Goal: Navigation & Orientation: Find specific page/section

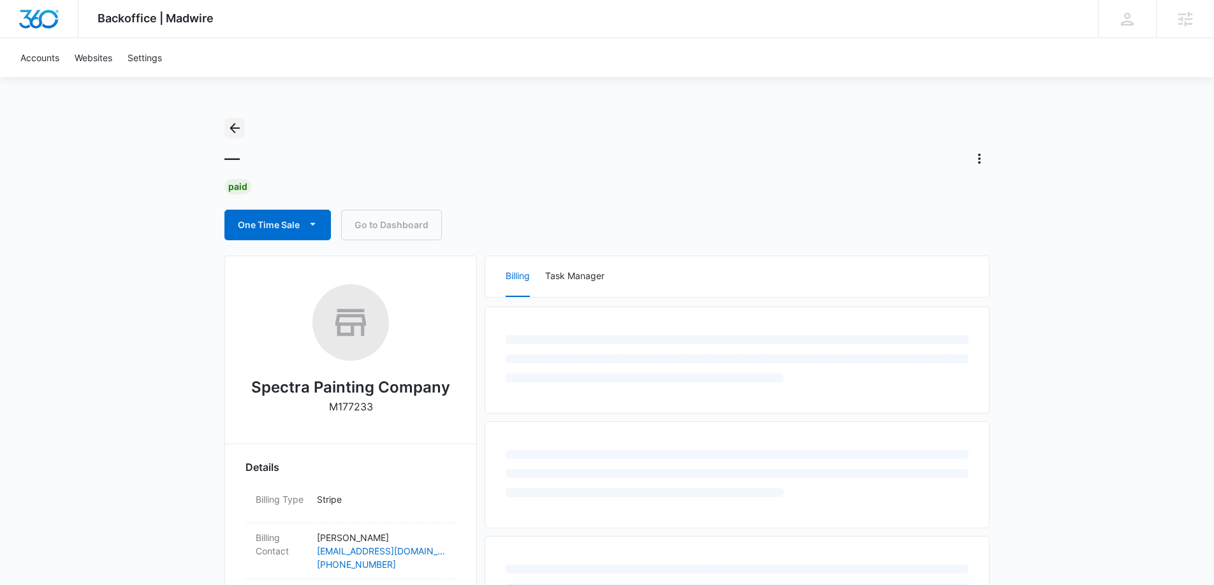
click at [232, 126] on icon "Back" at bounding box center [235, 128] width 10 height 10
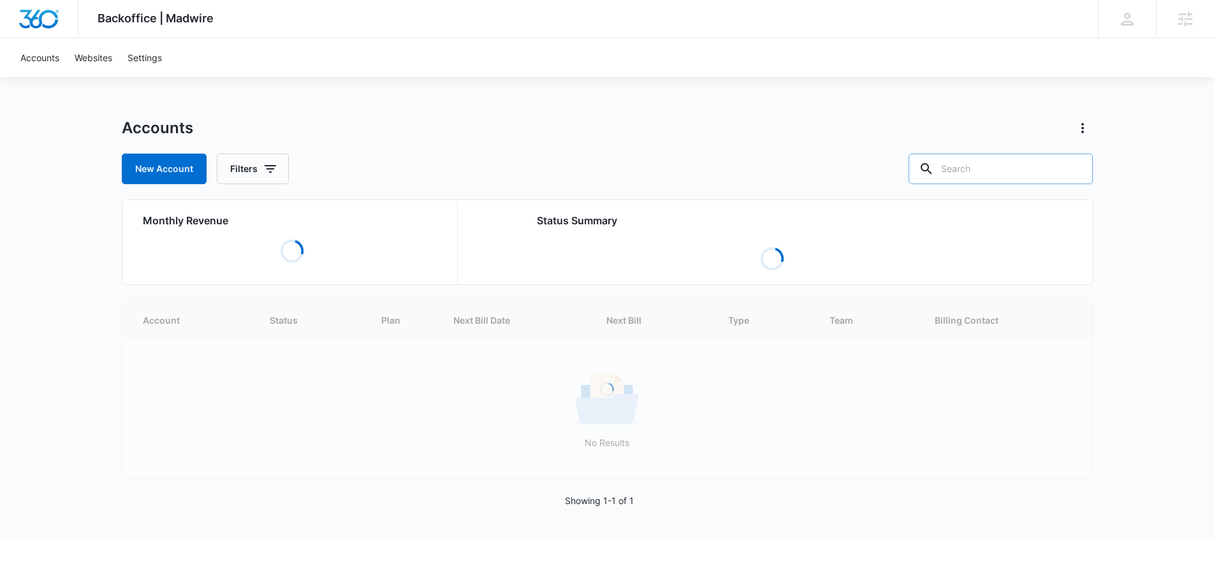
click at [1003, 164] on input "text" at bounding box center [1000, 169] width 184 height 31
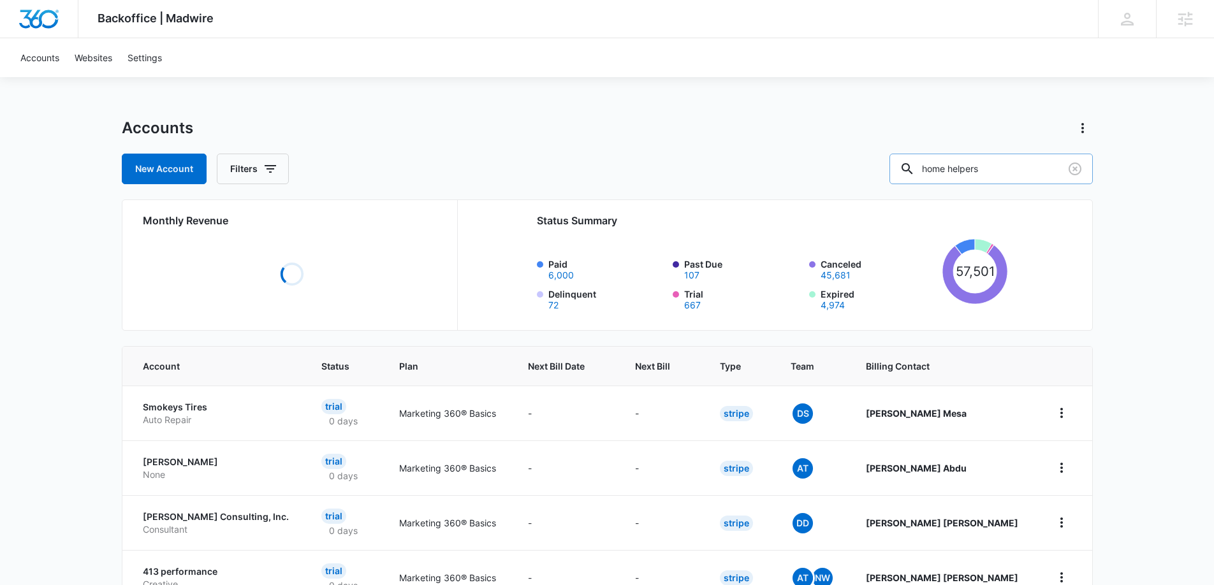
type input "home helpers"
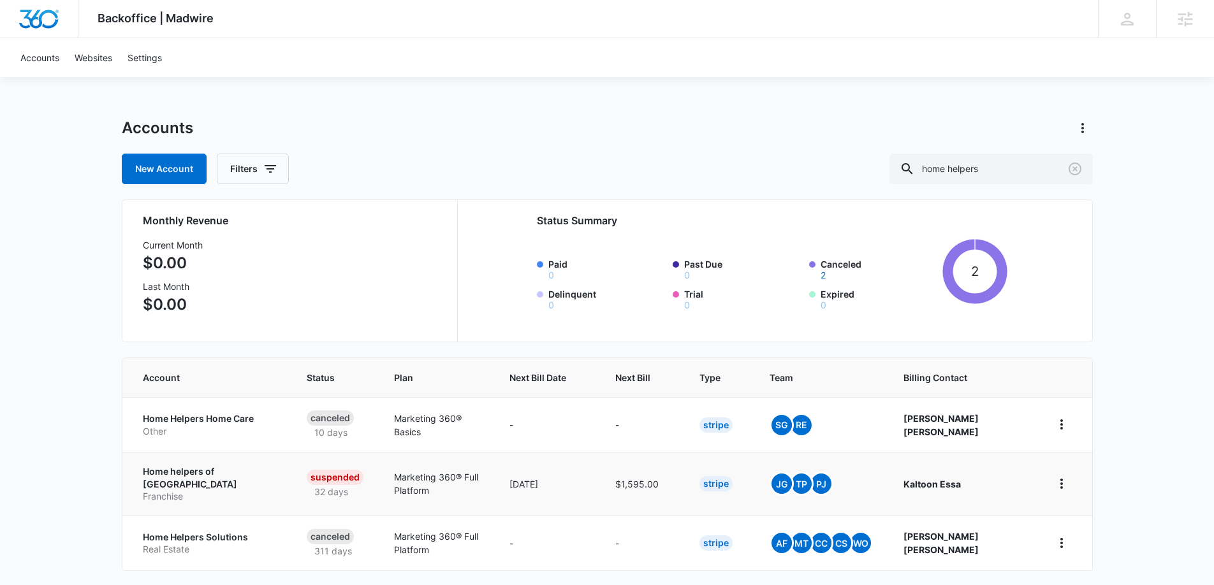
click at [235, 478] on p "Home helpers of [GEOGRAPHIC_DATA]" at bounding box center [210, 477] width 134 height 25
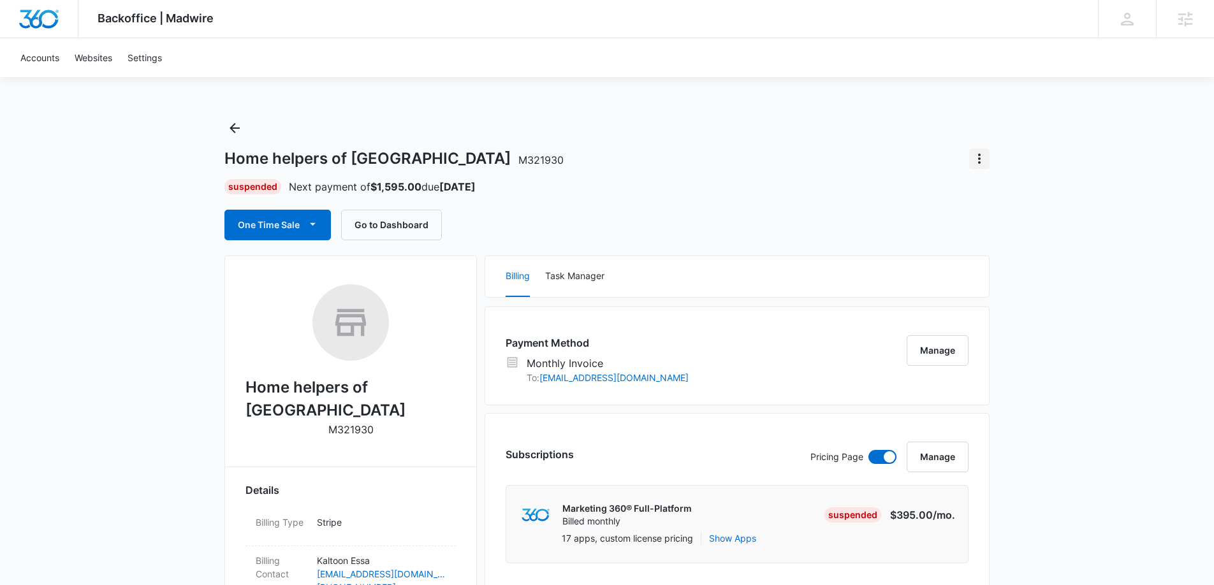
click at [983, 157] on icon "Actions" at bounding box center [979, 158] width 15 height 15
click at [1030, 190] on div "Close Account" at bounding box center [1015, 194] width 60 height 9
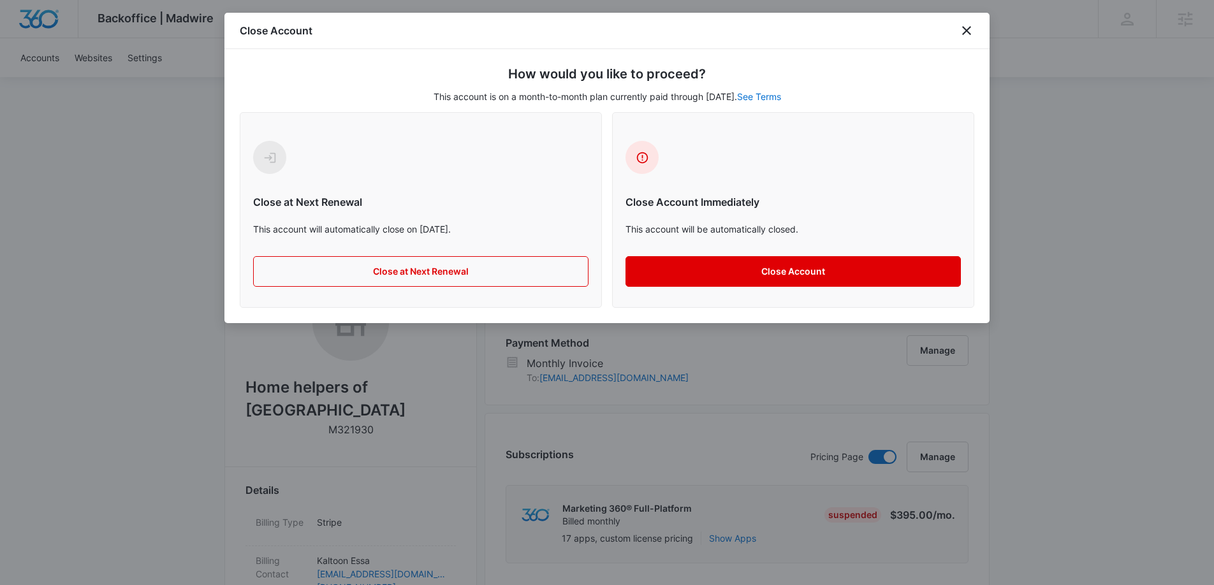
click at [835, 267] on button "Close Account" at bounding box center [792, 271] width 335 height 31
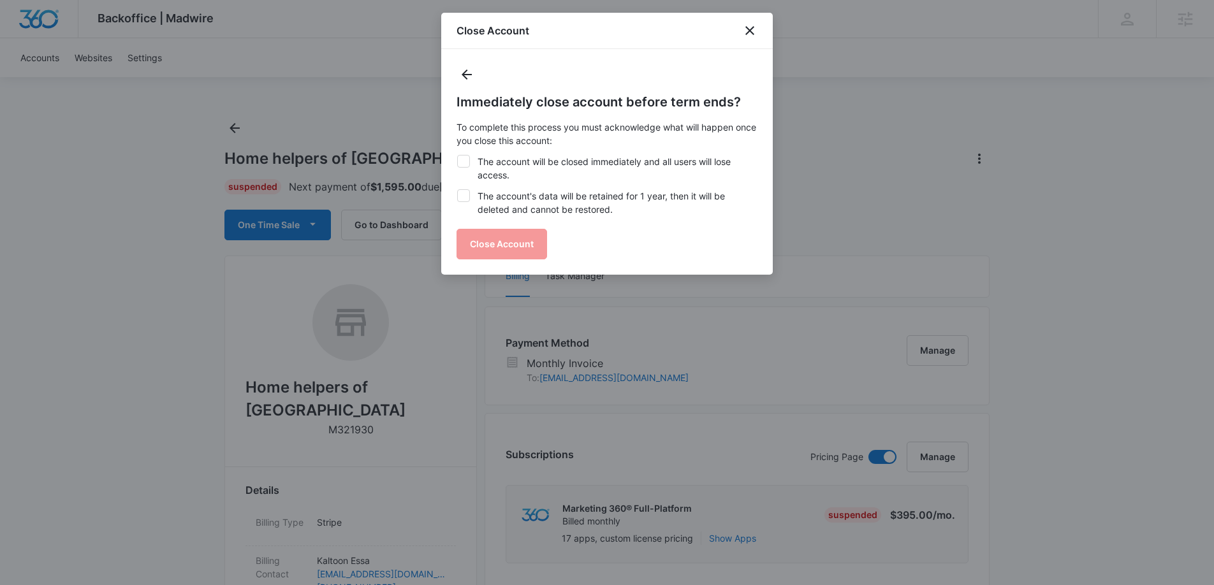
click at [458, 157] on icon at bounding box center [463, 161] width 11 height 11
click at [457, 156] on input "The account will be closed immediately and all users will lose access." at bounding box center [456, 155] width 1 height 1
checkbox input "true"
drag, startPoint x: 459, startPoint y: 185, endPoint x: 460, endPoint y: 192, distance: 7.1
click at [458, 186] on div "Immediately close account before term ends? To complete this process you must a…" at bounding box center [606, 175] width 301 height 167
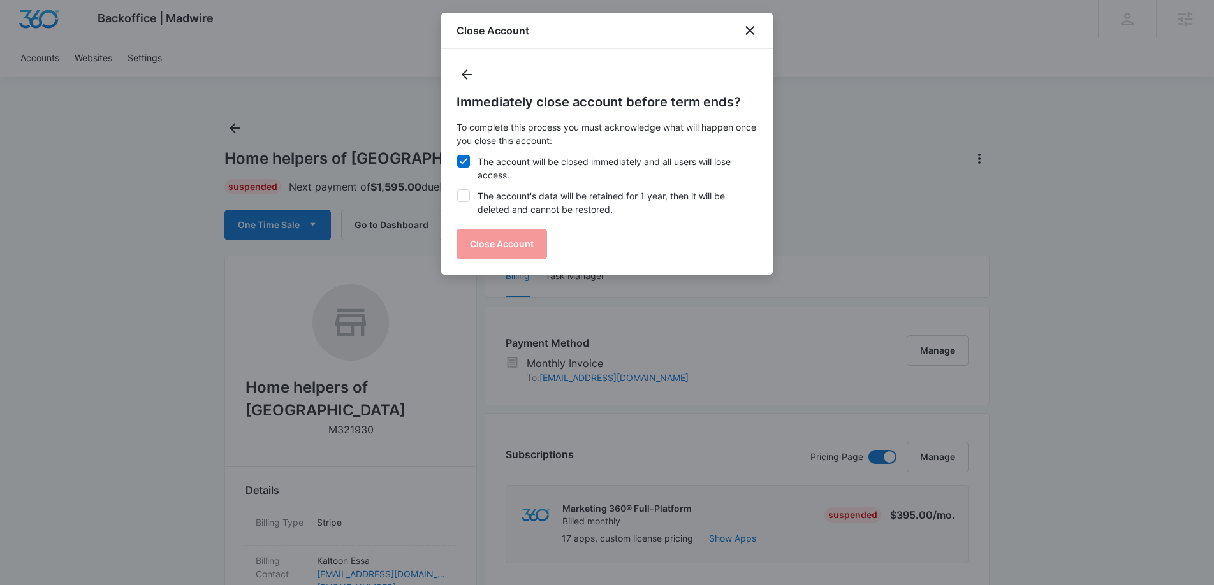
click at [465, 199] on icon at bounding box center [463, 195] width 11 height 11
click at [457, 190] on input "The account's data will be retained for 1 year, then it will be deleted and can…" at bounding box center [456, 189] width 1 height 1
checkbox input "true"
click at [506, 235] on button "Close Account" at bounding box center [501, 244] width 91 height 31
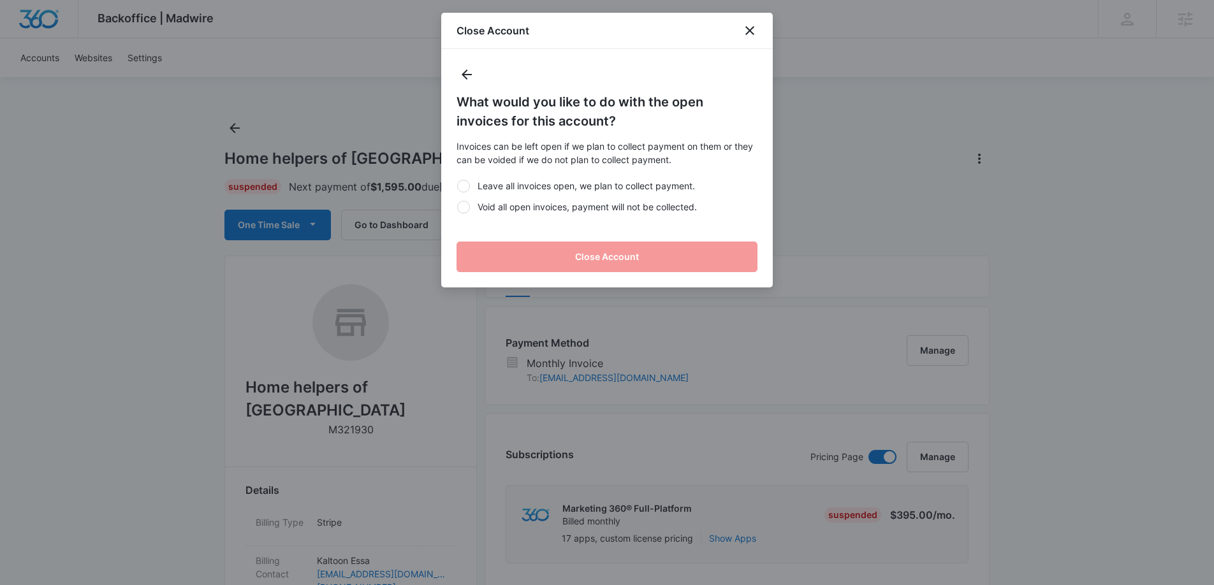
click at [470, 209] on label "Void all open invoices, payment will not be collected." at bounding box center [606, 206] width 301 height 13
click at [457, 207] on input "Void all open invoices, payment will not be collected." at bounding box center [456, 207] width 1 height 1
radio input "true"
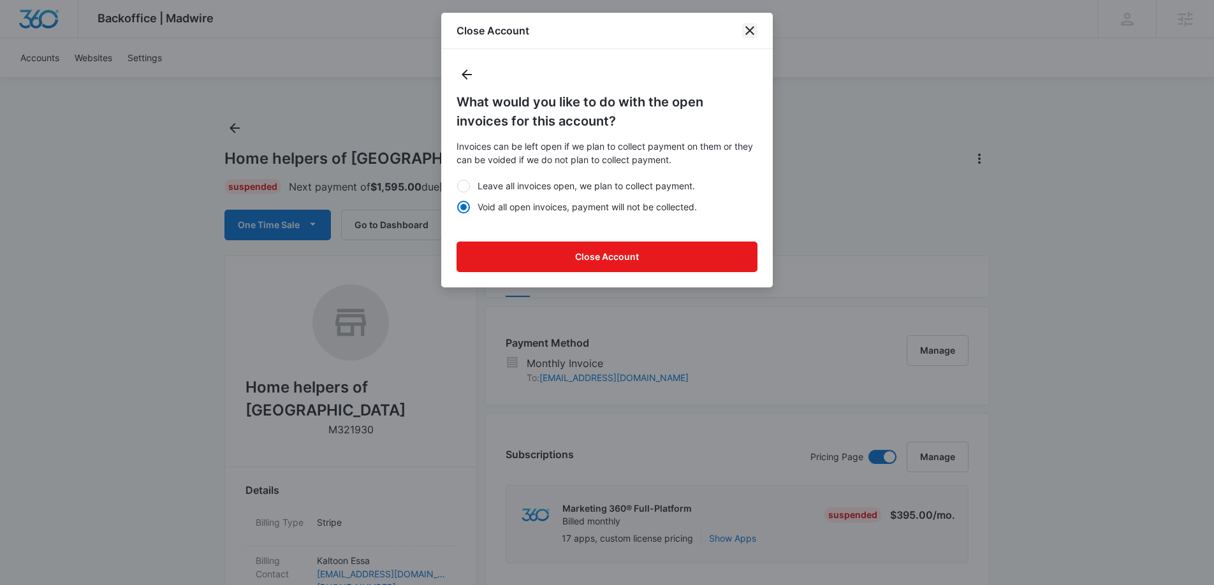
click at [754, 31] on icon "close" at bounding box center [749, 30] width 15 height 15
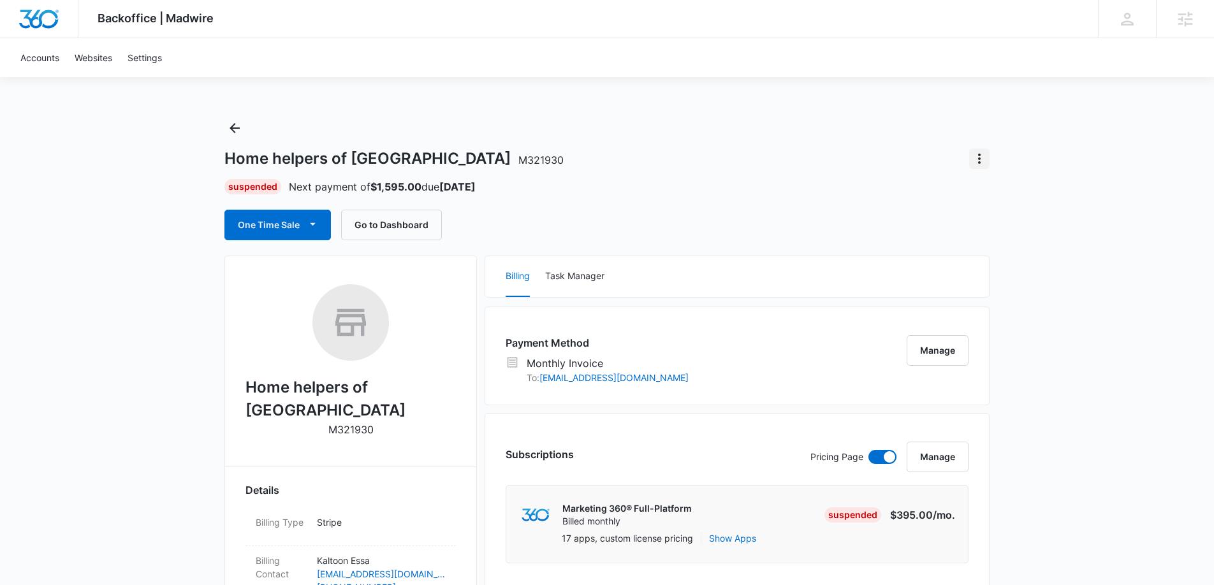
click at [981, 161] on icon "Actions" at bounding box center [979, 158] width 15 height 15
click at [1016, 206] on div "Close Account" at bounding box center [1022, 194] width 107 height 41
drag, startPoint x: 984, startPoint y: 159, endPoint x: 1006, endPoint y: 167, distance: 23.6
click at [984, 159] on icon "Actions" at bounding box center [979, 158] width 15 height 15
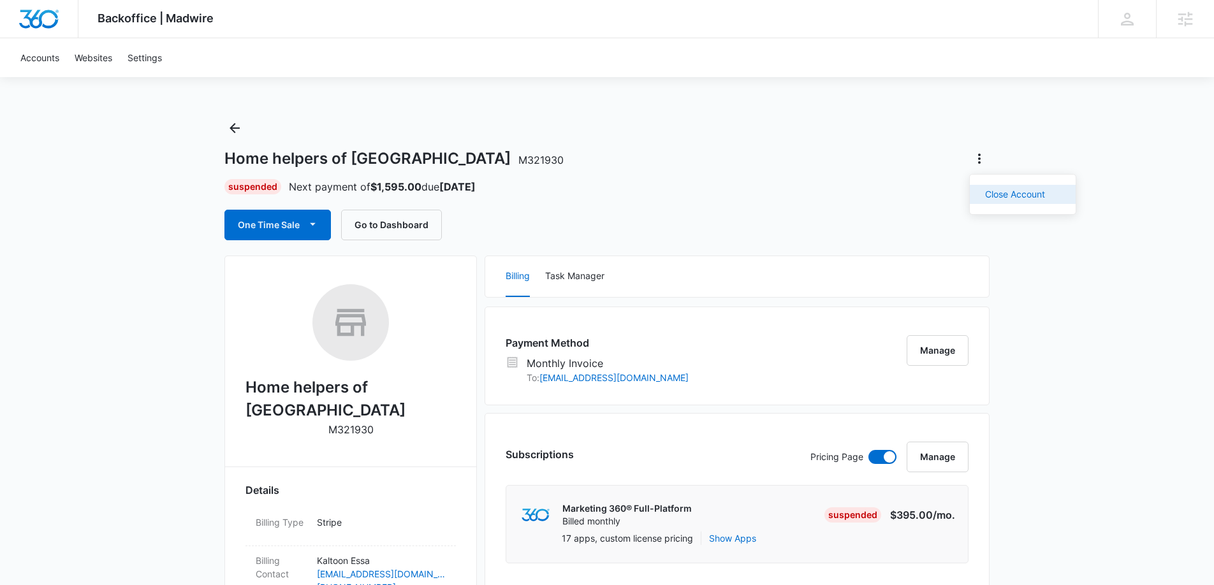
click at [1005, 190] on div "Close Account" at bounding box center [1015, 194] width 60 height 9
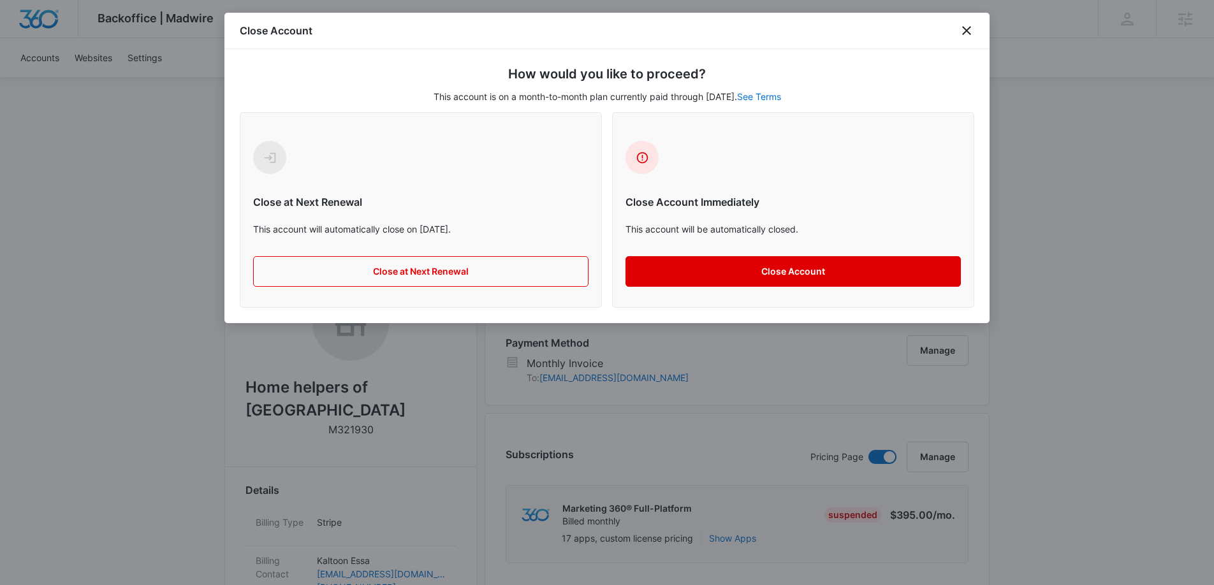
click at [808, 276] on button "Close Account" at bounding box center [792, 271] width 335 height 31
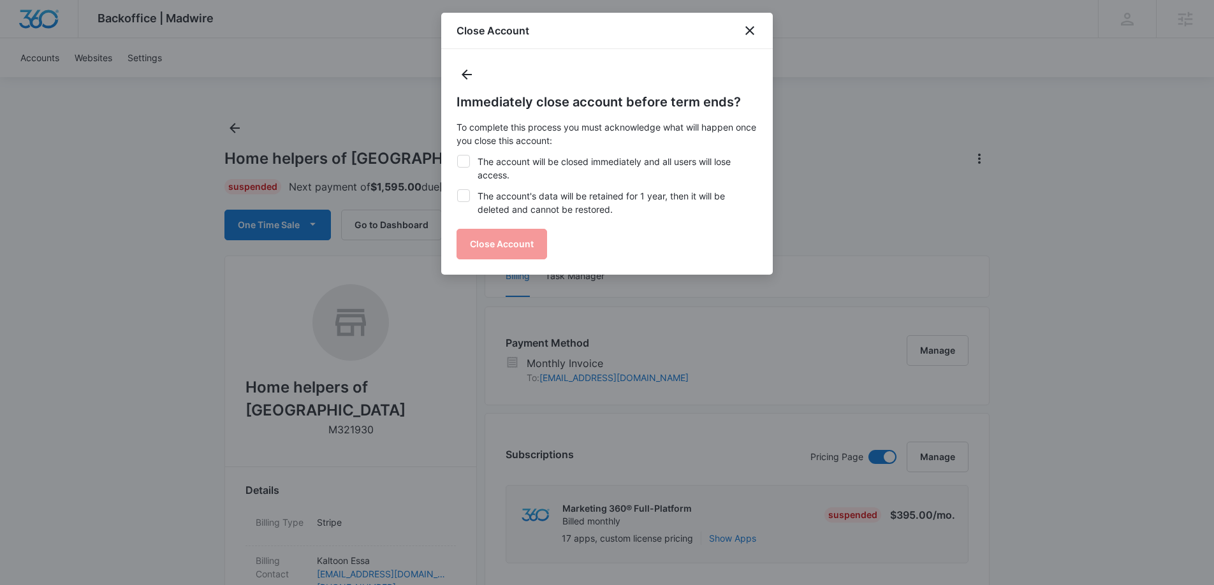
click at [463, 163] on icon at bounding box center [464, 161] width 8 height 6
click at [457, 156] on input "The account will be closed immediately and all users will lose access." at bounding box center [456, 155] width 1 height 1
checkbox input "true"
click at [462, 192] on icon at bounding box center [463, 195] width 11 height 11
click at [457, 190] on input "The account's data will be retained for 1 year, then it will be deleted and can…" at bounding box center [456, 189] width 1 height 1
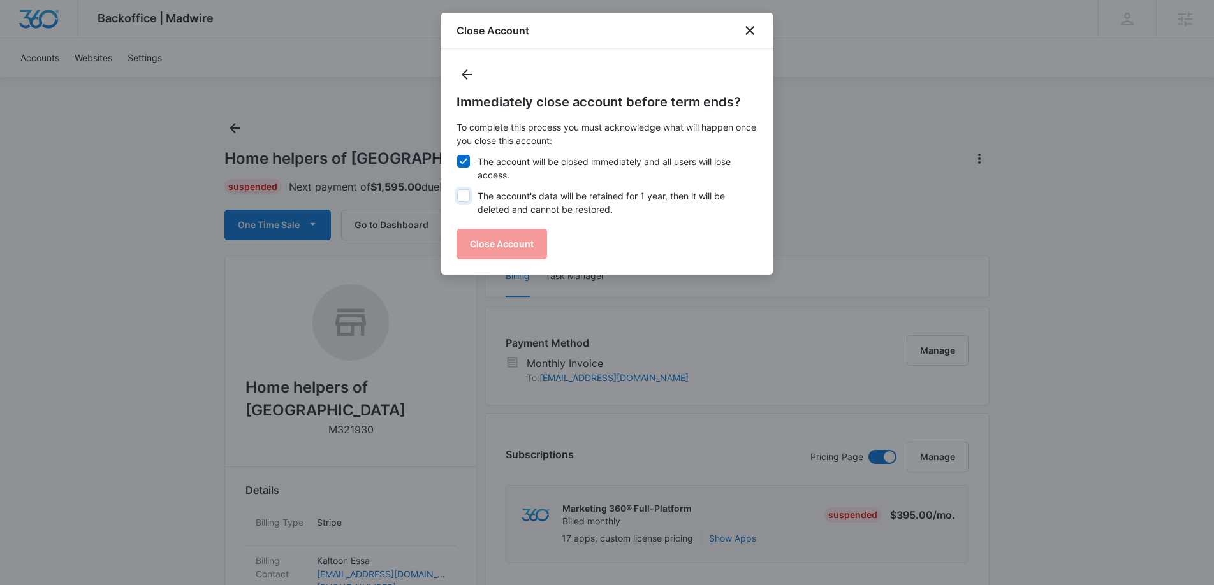
checkbox input "true"
drag, startPoint x: 493, startPoint y: 231, endPoint x: 656, endPoint y: 261, distance: 165.4
click at [493, 231] on button "Close Account" at bounding box center [501, 244] width 91 height 31
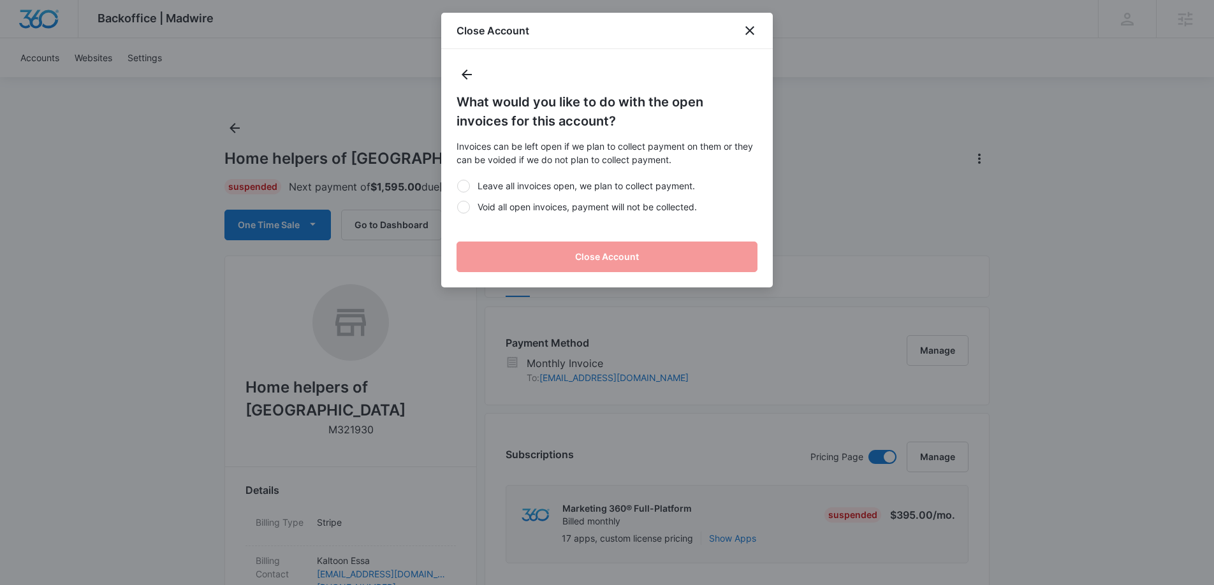
click at [453, 207] on div "What would you like to do with the open invoices for this account? Invoices can…" at bounding box center [607, 168] width 332 height 238
click at [462, 209] on label "Void all open invoices, payment will not be collected." at bounding box center [606, 206] width 301 height 13
click at [457, 207] on input "Void all open invoices, payment will not be collected." at bounding box center [456, 207] width 1 height 1
radio input "true"
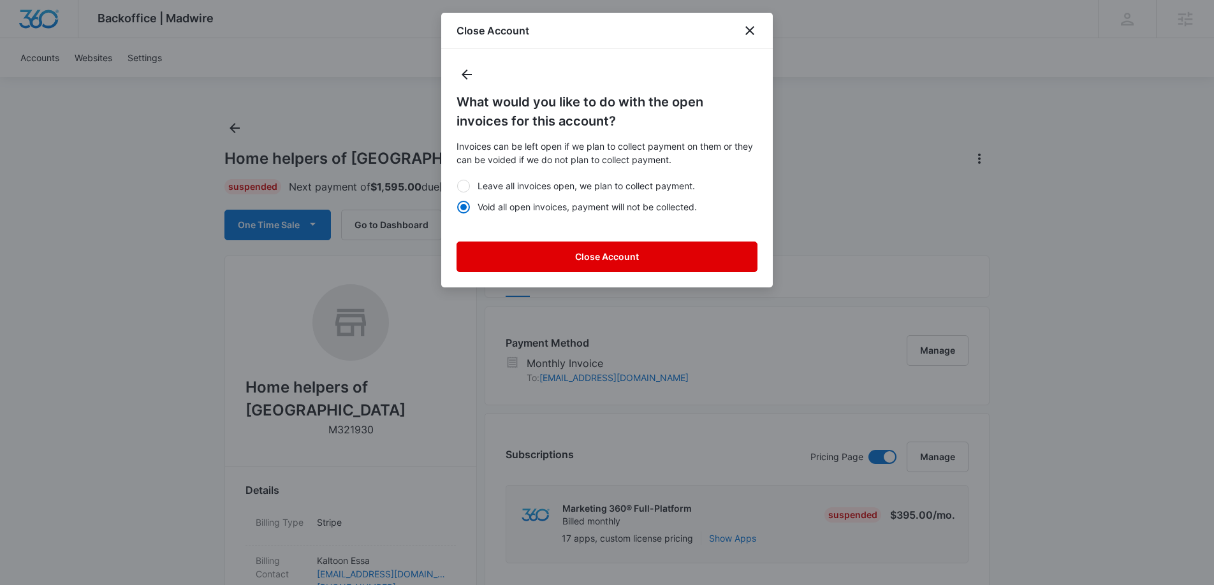
click at [583, 270] on button "Close Account" at bounding box center [606, 257] width 301 height 31
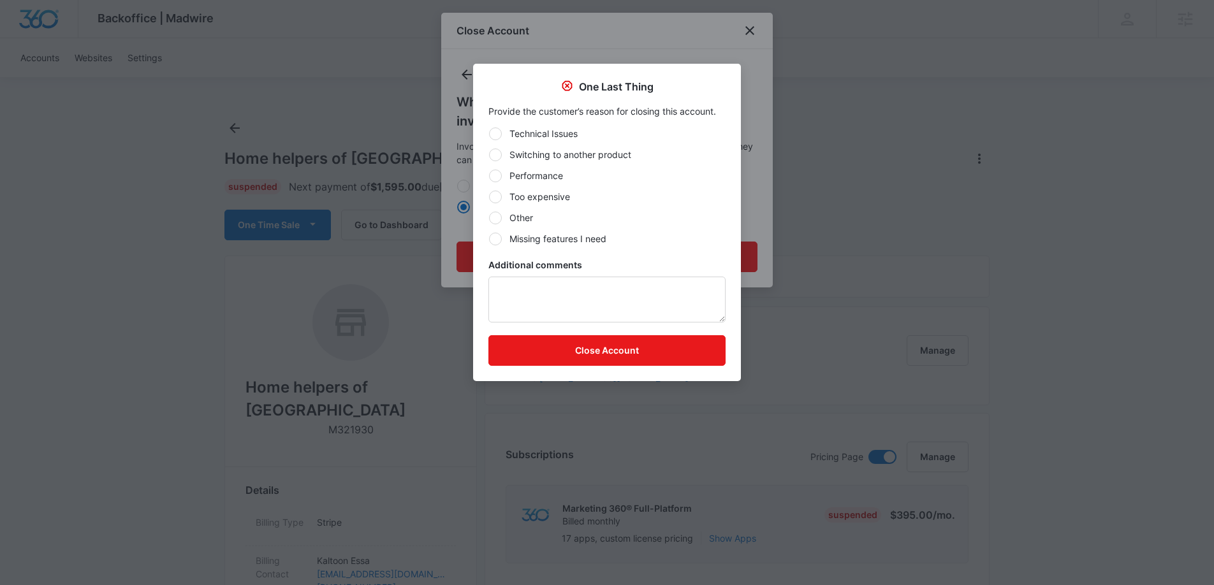
click at [498, 177] on div at bounding box center [495, 176] width 13 height 13
click at [489, 176] on input "Performance" at bounding box center [488, 175] width 1 height 1
radio input "true"
click at [602, 354] on button "Close Account" at bounding box center [606, 350] width 237 height 31
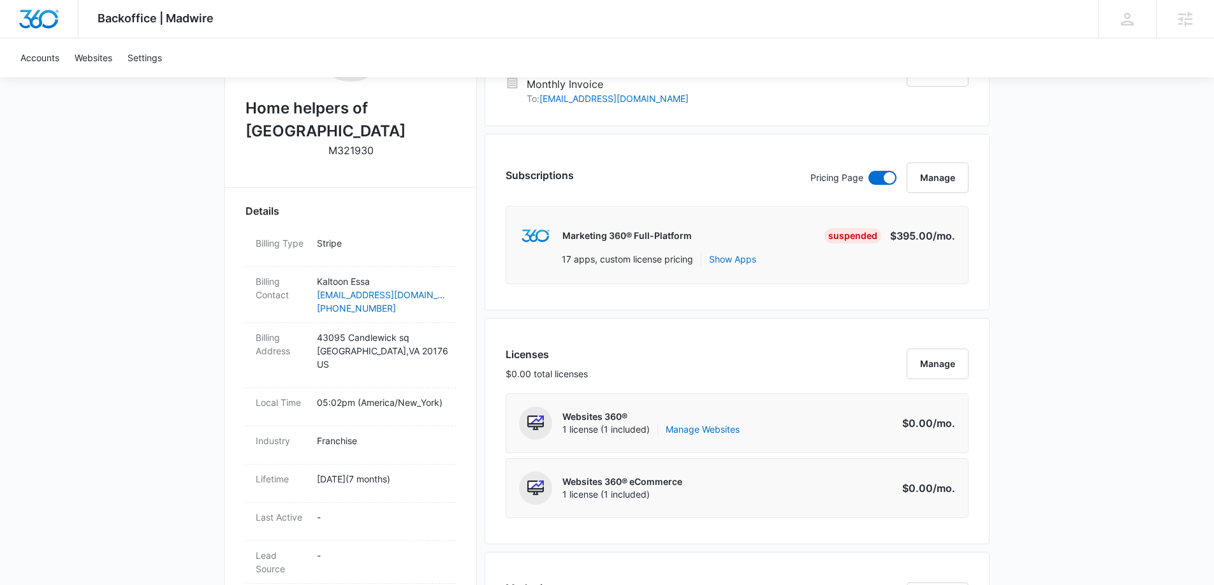
scroll to position [272, 0]
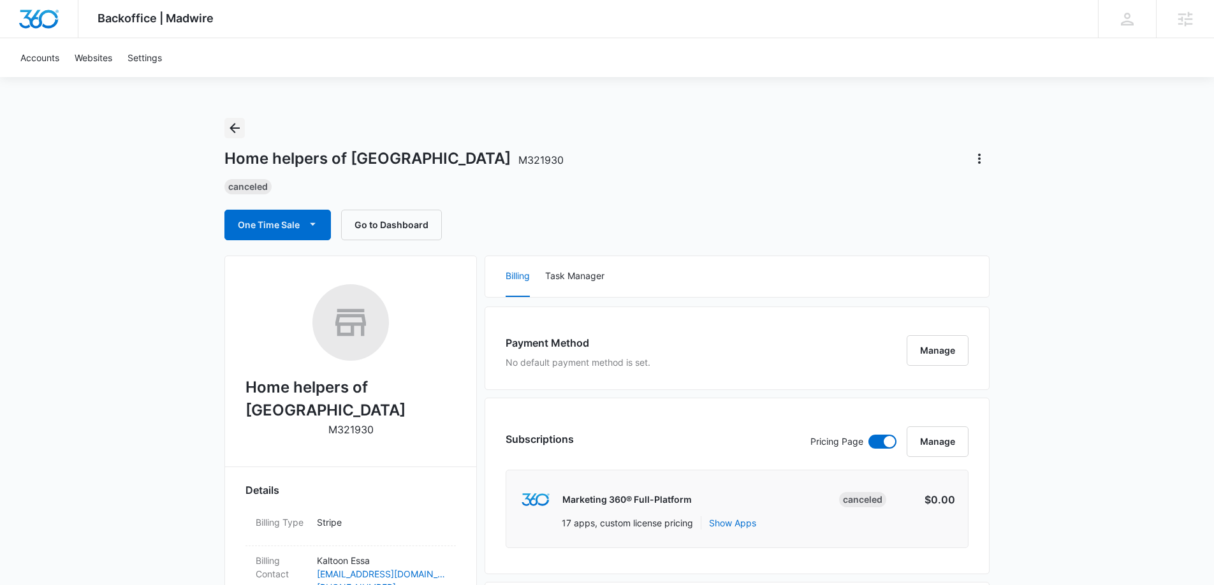
drag, startPoint x: 238, startPoint y: 124, endPoint x: 256, endPoint y: 124, distance: 17.2
click at [238, 124] on icon "Back" at bounding box center [234, 127] width 15 height 15
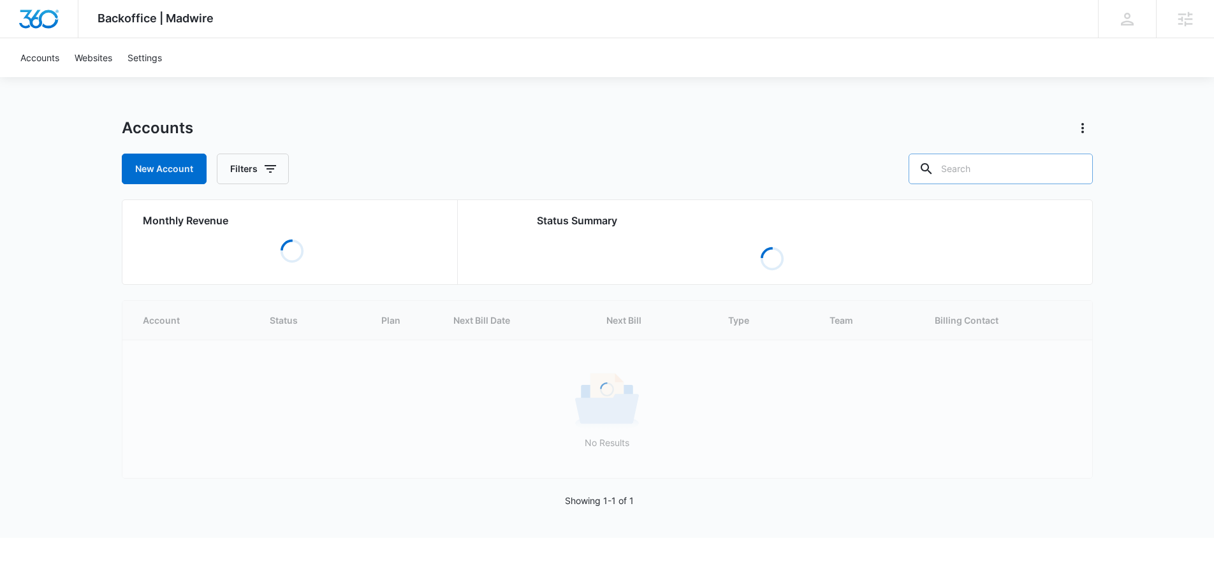
click at [932, 171] on icon at bounding box center [926, 168] width 11 height 11
click at [1014, 170] on input "text" at bounding box center [1000, 169] width 184 height 31
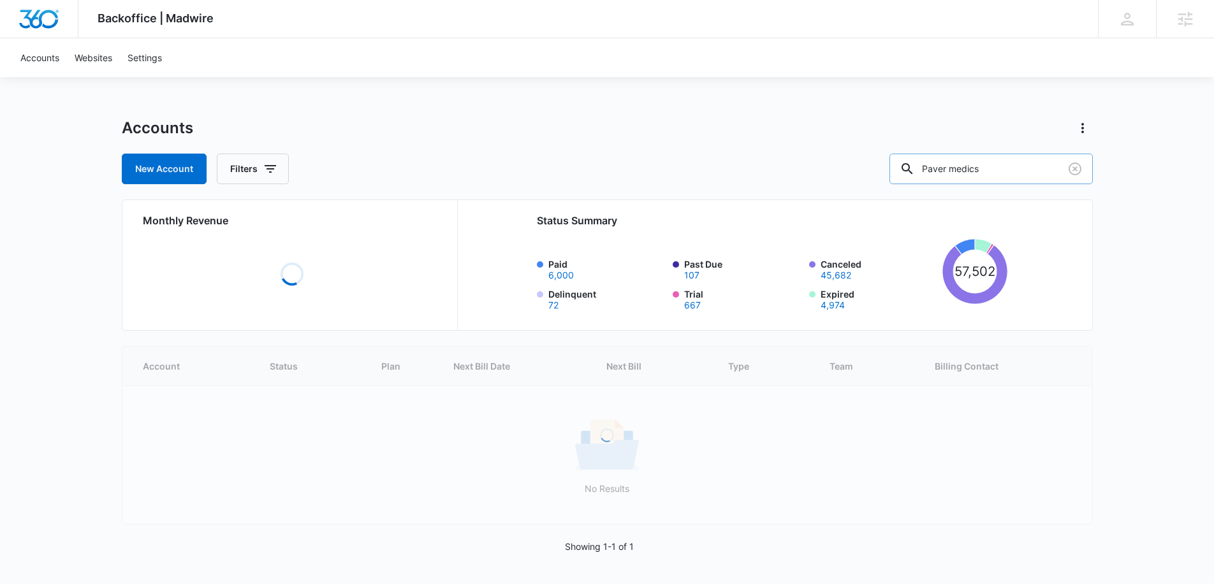
type input "Paver medics"
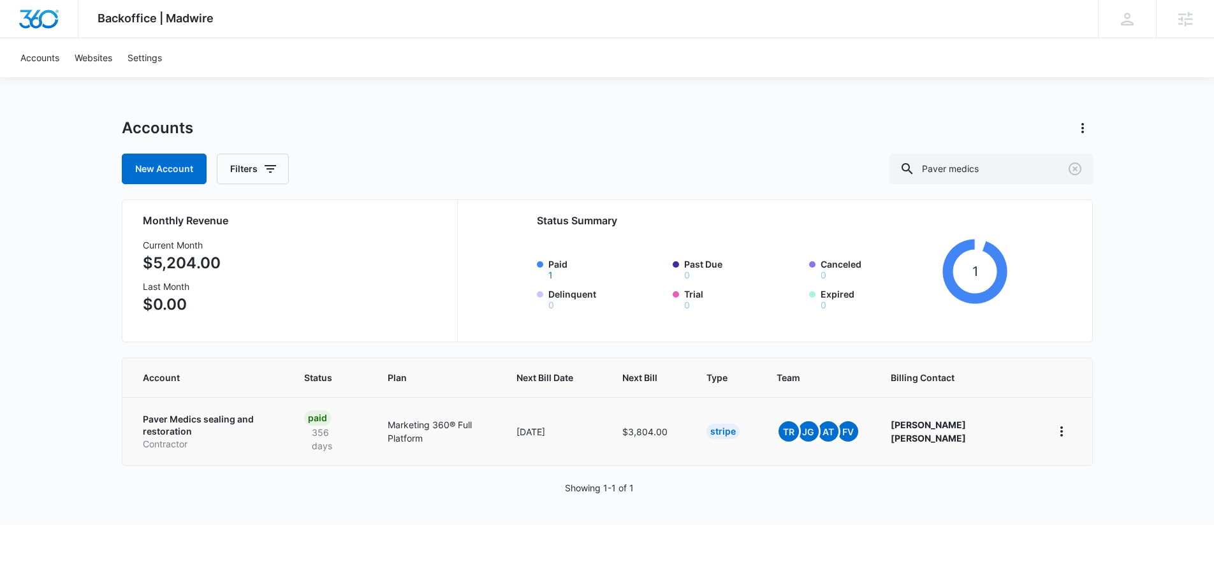
click at [208, 418] on p "Paver Medics sealing and restoration" at bounding box center [208, 425] width 131 height 25
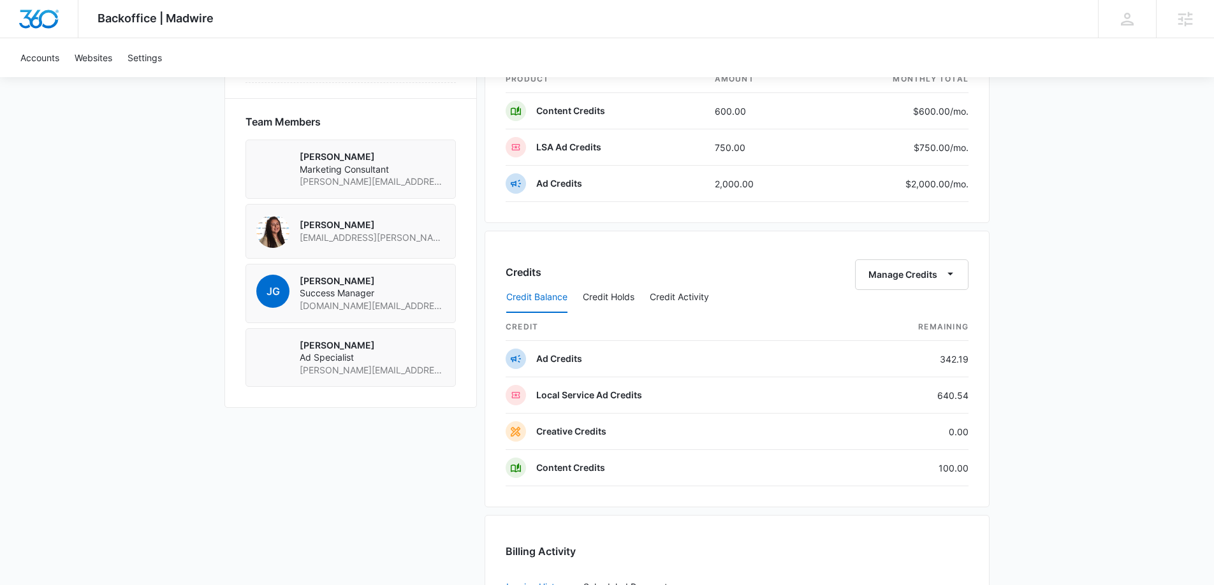
scroll to position [1203, 0]
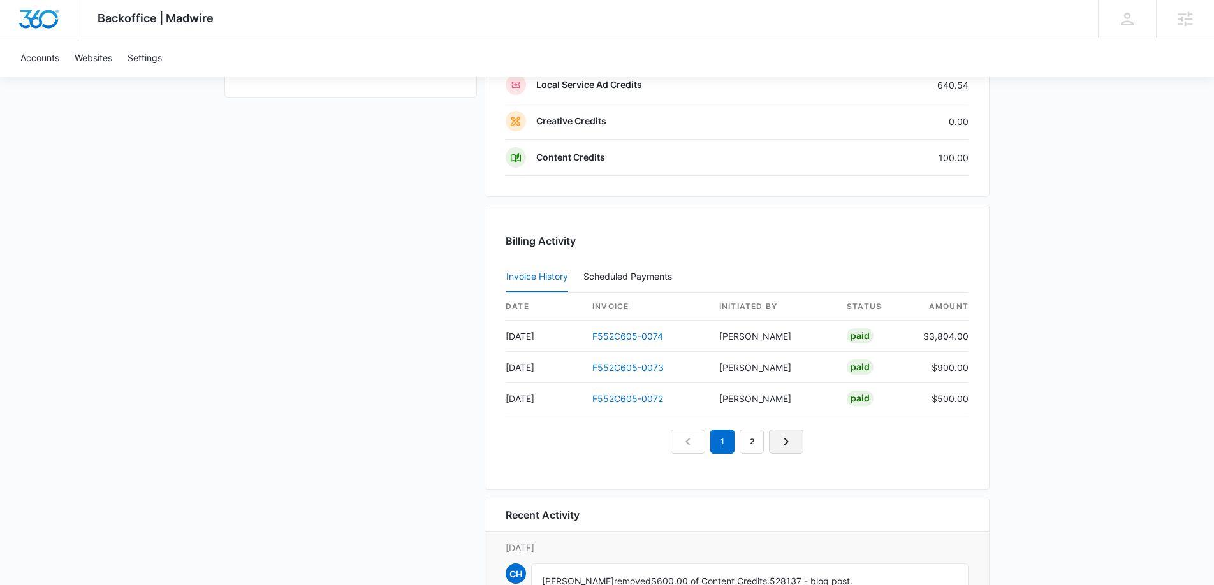
click at [789, 443] on icon "Next Page" at bounding box center [785, 441] width 15 height 15
click at [791, 435] on link "Next Page" at bounding box center [801, 442] width 34 height 24
click at [803, 435] on link "Next Page" at bounding box center [815, 442] width 34 height 24
click at [814, 435] on link "Next Page" at bounding box center [830, 442] width 34 height 24
click at [830, 435] on link "Next Page" at bounding box center [845, 442] width 34 height 24
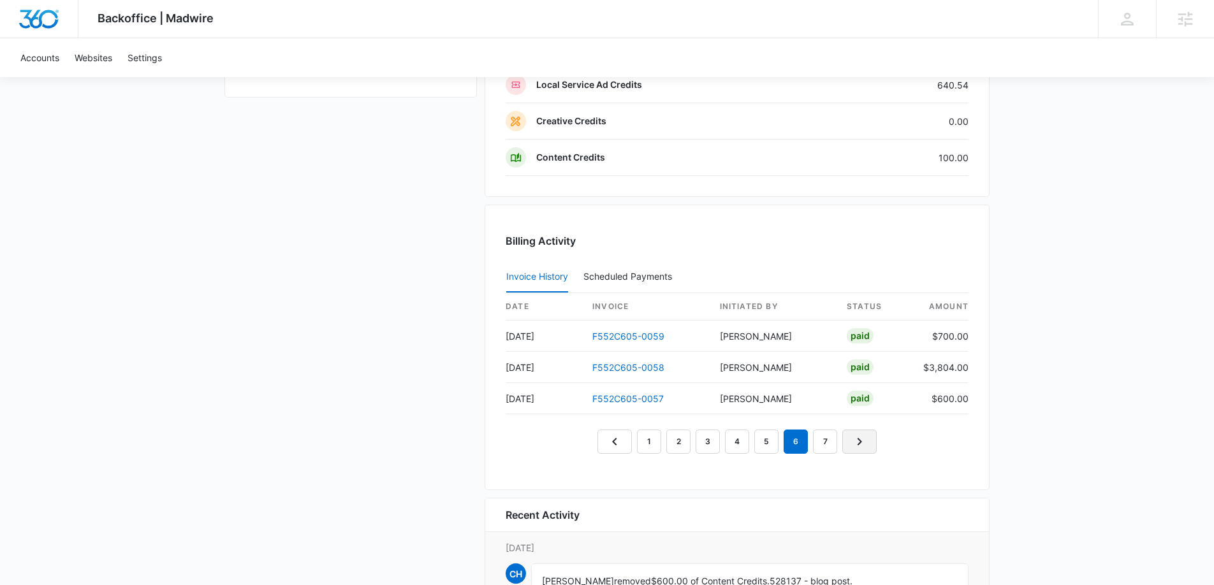
click at [852, 434] on icon "Next Page" at bounding box center [859, 441] width 15 height 15
click at [866, 430] on link "Next Page" at bounding box center [874, 442] width 34 height 24
click at [879, 431] on link "Next Page" at bounding box center [874, 442] width 34 height 24
click at [879, 432] on link "Next Page" at bounding box center [876, 441] width 34 height 24
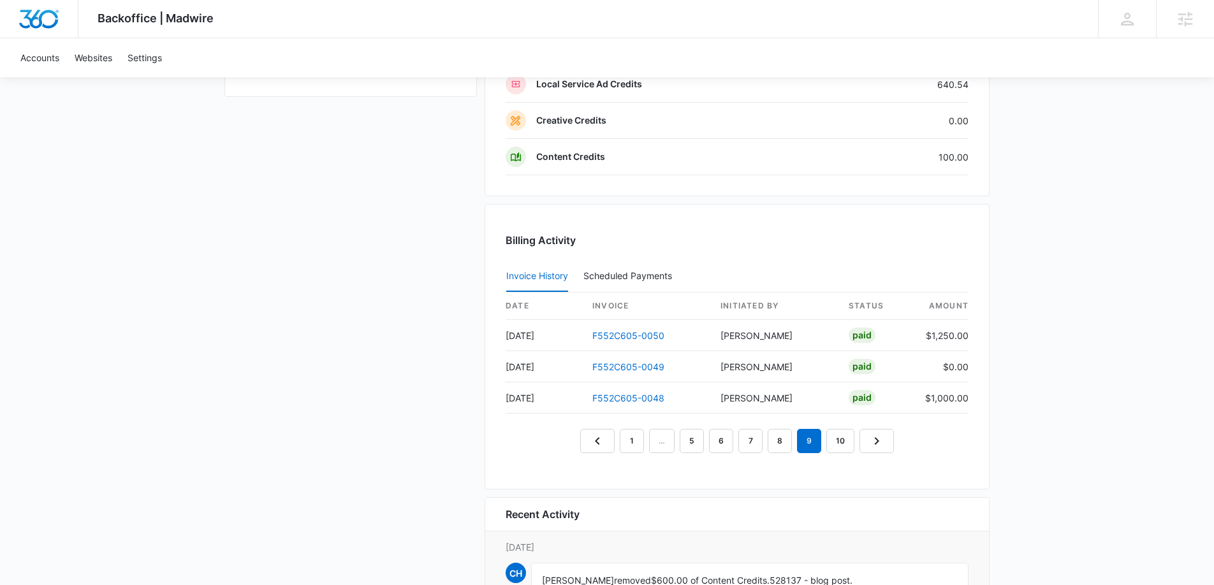
scroll to position [1204, 0]
click at [879, 432] on link "Next Page" at bounding box center [878, 440] width 34 height 24
click at [879, 431] on link "Next Page" at bounding box center [880, 440] width 34 height 24
click at [879, 431] on icon "Next Page" at bounding box center [881, 438] width 15 height 15
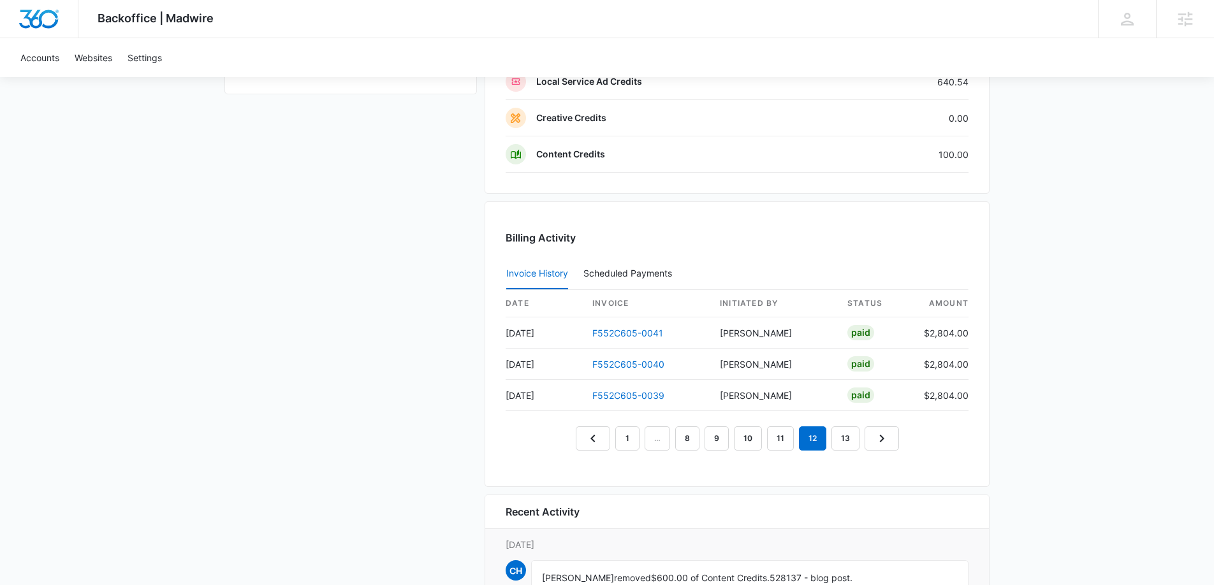
scroll to position [1207, 0]
click at [879, 431] on icon "Next Page" at bounding box center [883, 437] width 15 height 15
click at [879, 430] on icon "Next Page" at bounding box center [885, 437] width 15 height 15
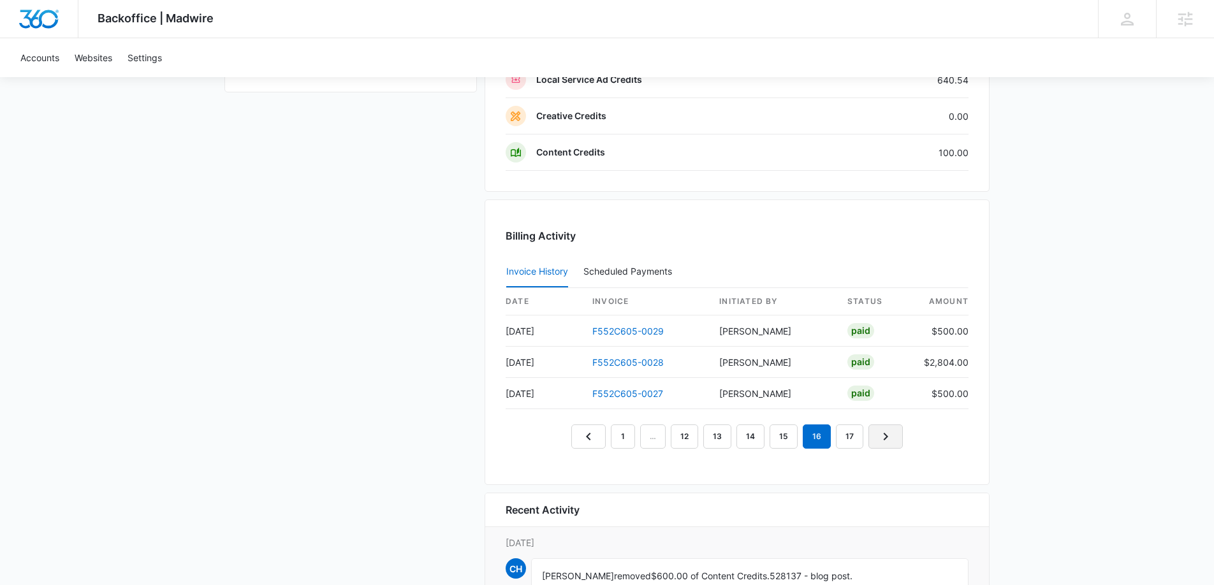
click at [879, 430] on icon "Next Page" at bounding box center [885, 436] width 15 height 15
click at [879, 430] on icon "Next Page" at bounding box center [886, 435] width 15 height 15
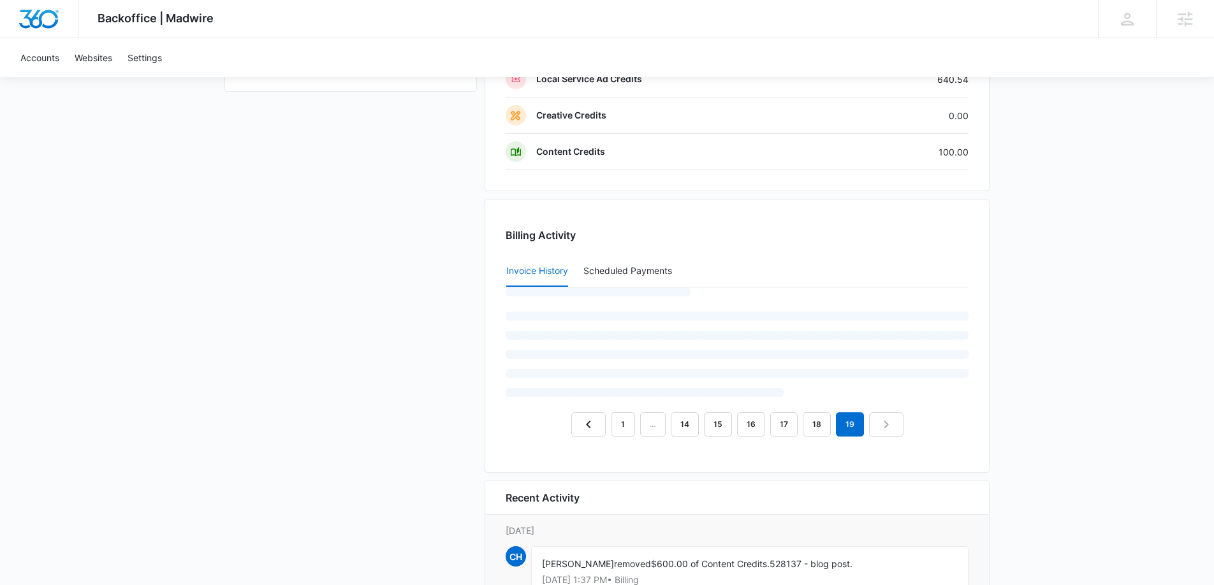
scroll to position [1209, 0]
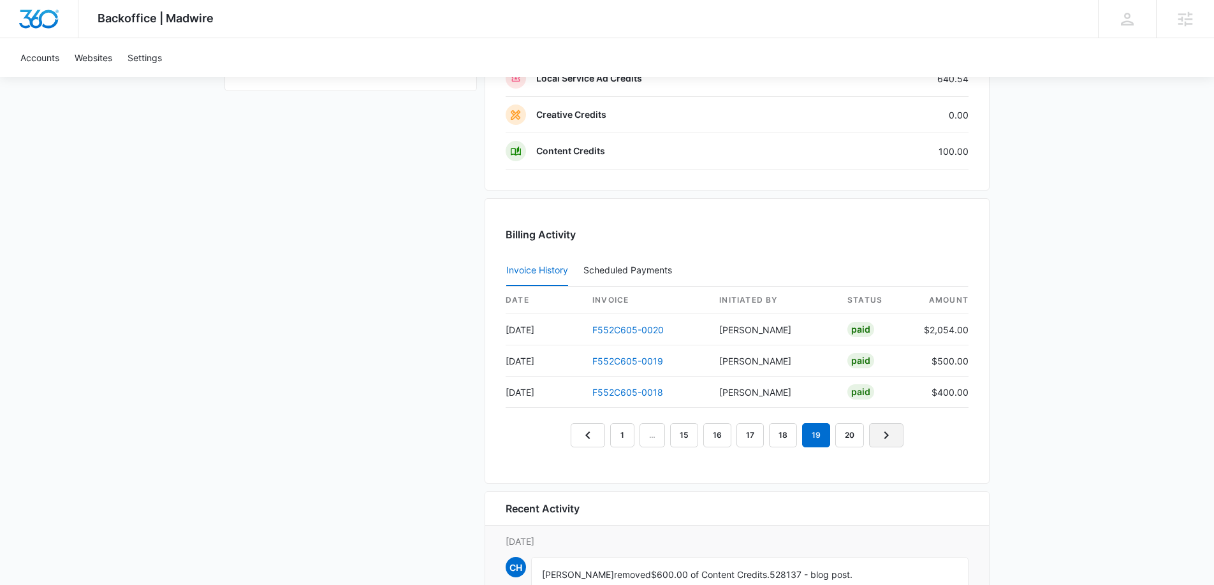
click at [879, 430] on icon "Next Page" at bounding box center [886, 435] width 15 height 15
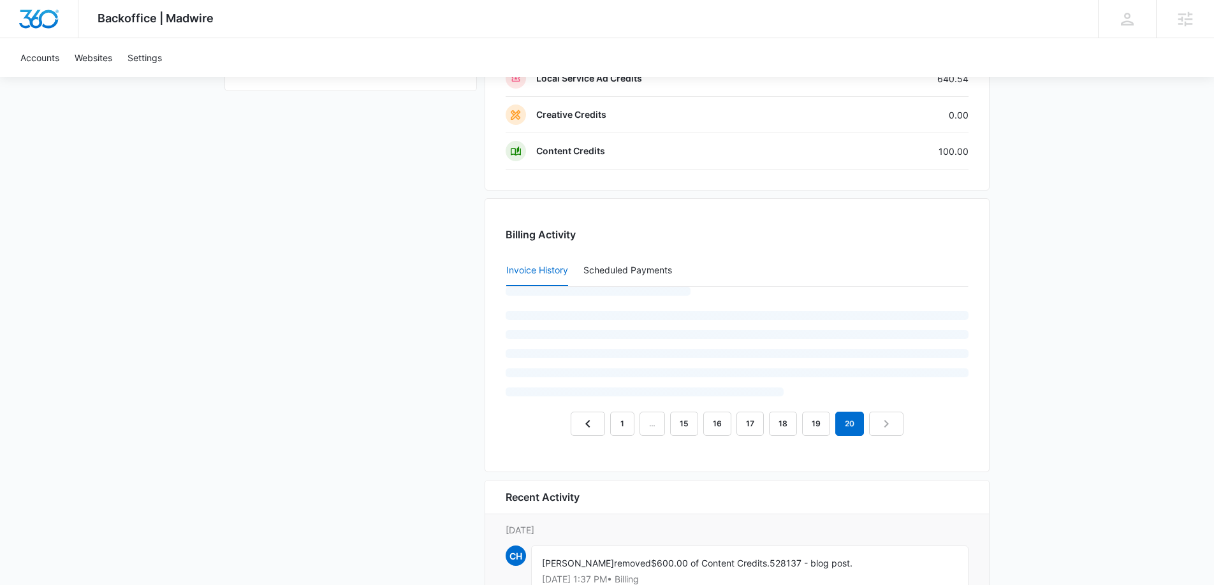
scroll to position [1210, 0]
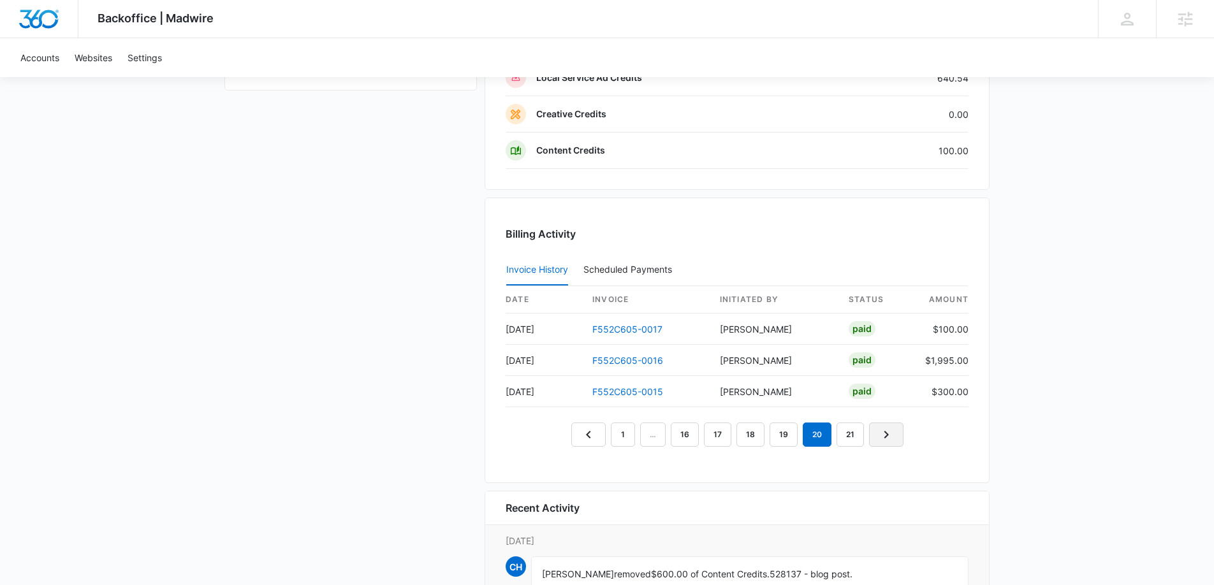
click at [879, 430] on icon "Next Page" at bounding box center [886, 434] width 15 height 15
click at [879, 430] on icon "Next Page" at bounding box center [886, 433] width 15 height 15
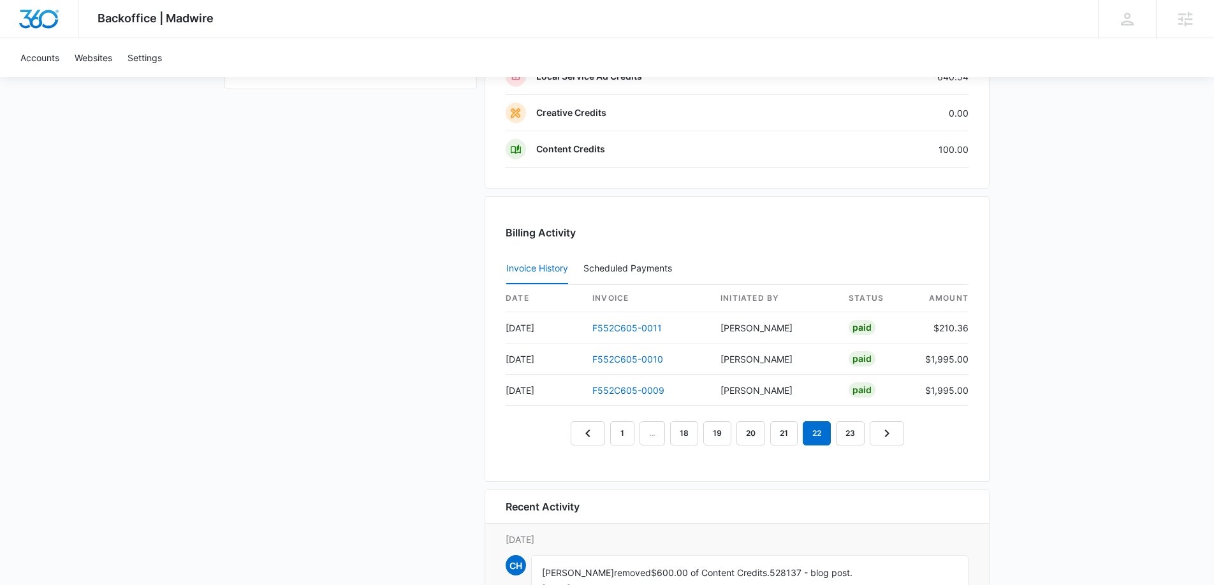
scroll to position [1212, 0]
click at [885, 427] on icon "Next Page" at bounding box center [886, 432] width 15 height 15
click at [591, 432] on icon "Previous Page" at bounding box center [587, 432] width 15 height 15
click at [887, 429] on icon "Next Page" at bounding box center [887, 432] width 15 height 15
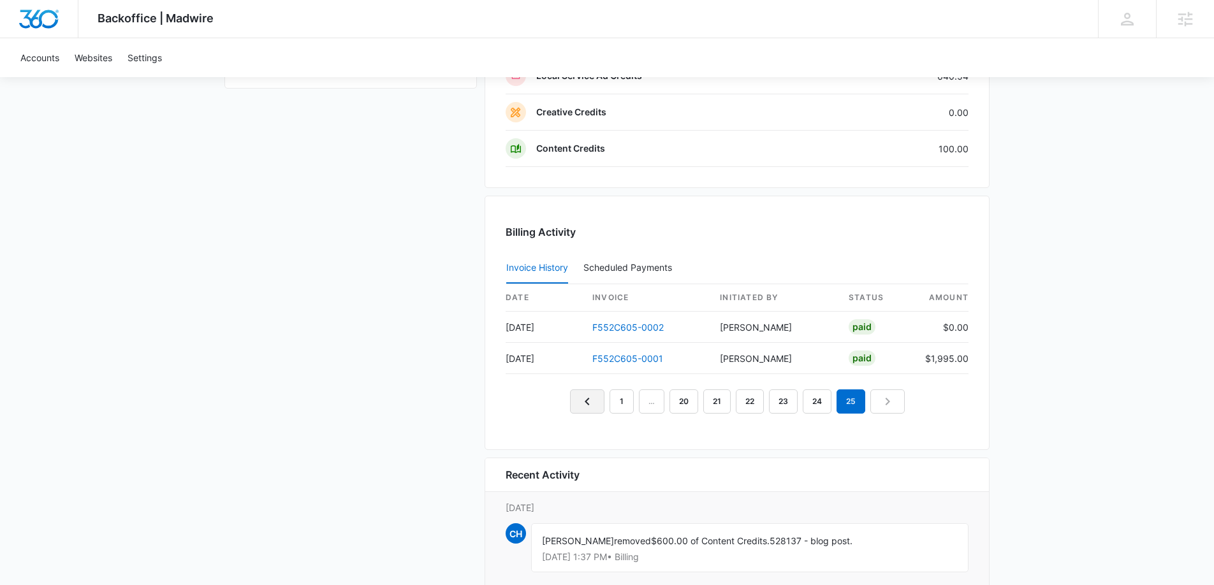
click at [575, 398] on link "Previous Page" at bounding box center [587, 402] width 34 height 24
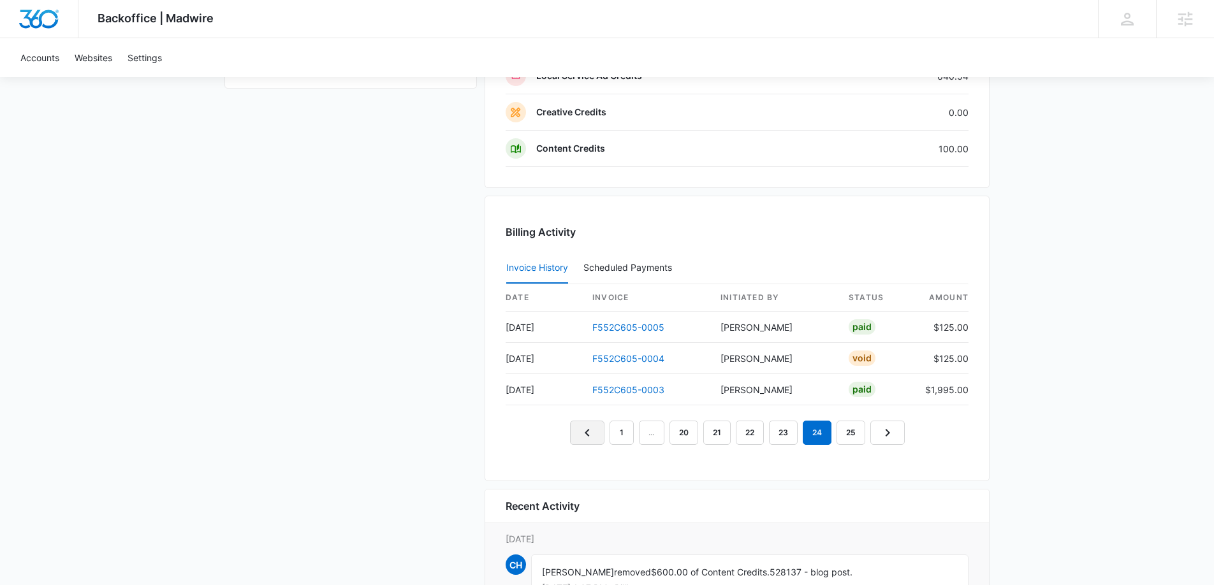
click at [590, 437] on icon "Previous Page" at bounding box center [587, 432] width 15 height 15
click at [569, 434] on icon "Previous Page" at bounding box center [571, 432] width 15 height 15
click at [570, 429] on icon "Previous Page" at bounding box center [572, 432] width 15 height 15
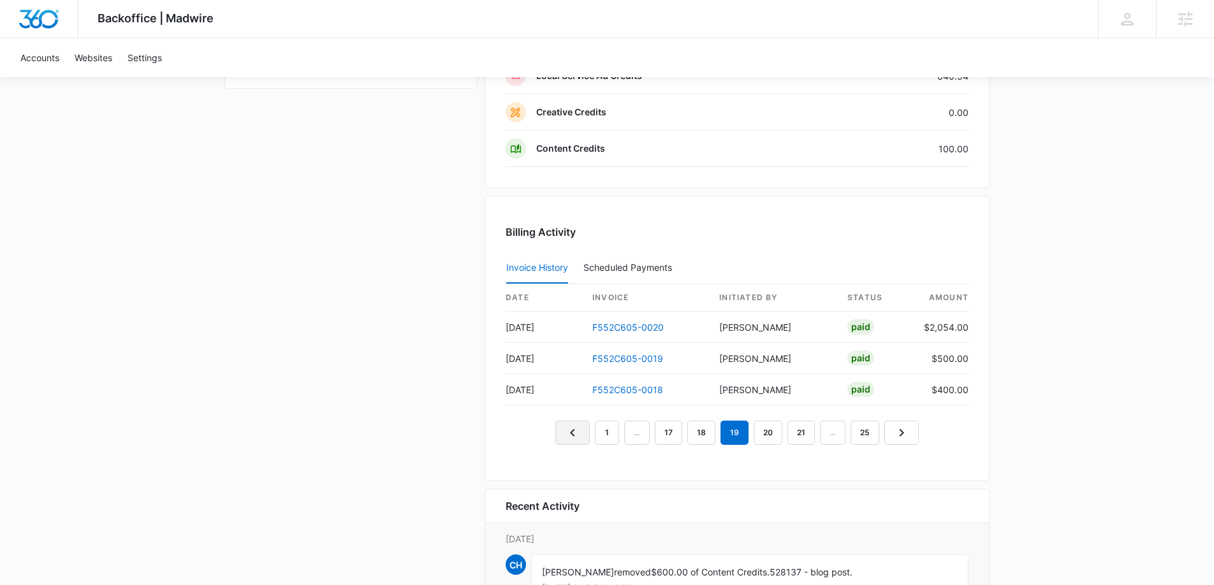
click at [570, 430] on icon "Previous Page" at bounding box center [572, 432] width 15 height 15
click at [580, 432] on icon "Previous Page" at bounding box center [572, 432] width 15 height 15
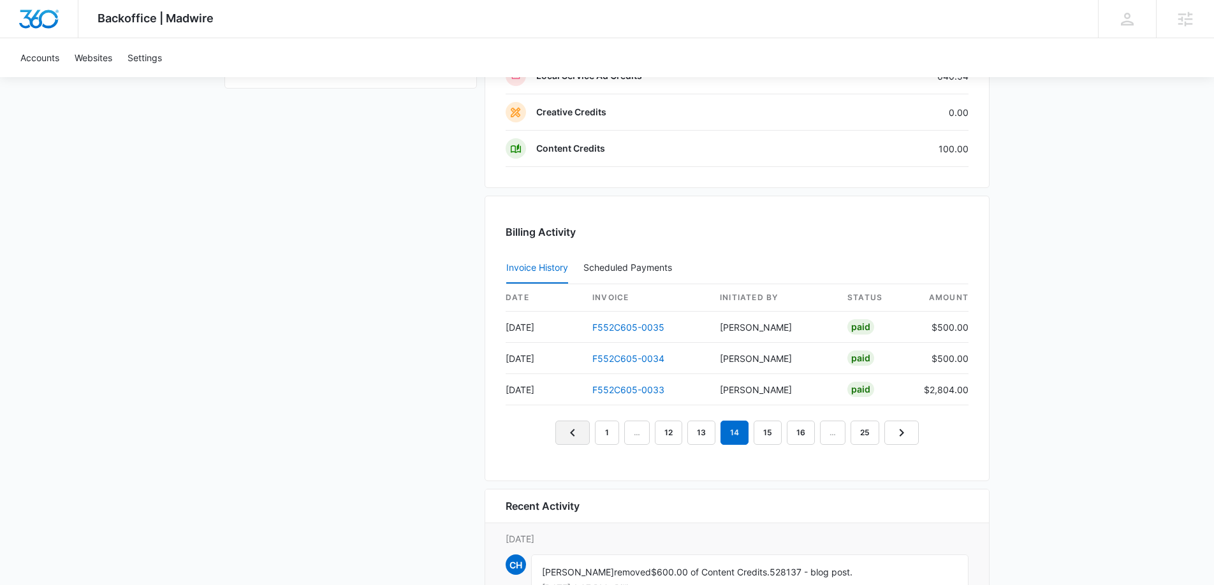
click at [580, 432] on icon "Previous Page" at bounding box center [572, 432] width 15 height 15
click at [580, 432] on icon "Previous Page" at bounding box center [573, 432] width 15 height 15
click at [580, 432] on icon "Previous Page" at bounding box center [574, 432] width 15 height 15
click at [580, 432] on icon "Previous Page" at bounding box center [576, 432] width 15 height 15
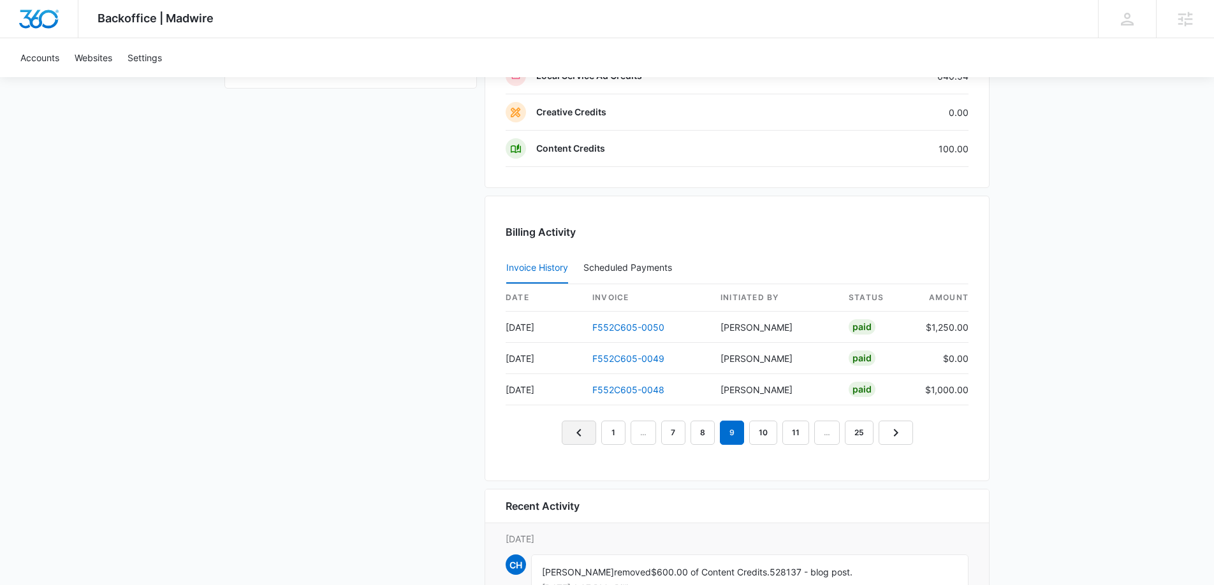
click at [580, 432] on icon "Previous Page" at bounding box center [578, 432] width 15 height 15
click at [908, 434] on link "Next Page" at bounding box center [894, 433] width 34 height 24
click at [908, 434] on link "Next Page" at bounding box center [896, 433] width 34 height 24
click at [570, 437] on icon "Previous Page" at bounding box center [576, 432] width 15 height 15
click at [570, 437] on link "Previous Page" at bounding box center [579, 433] width 34 height 24
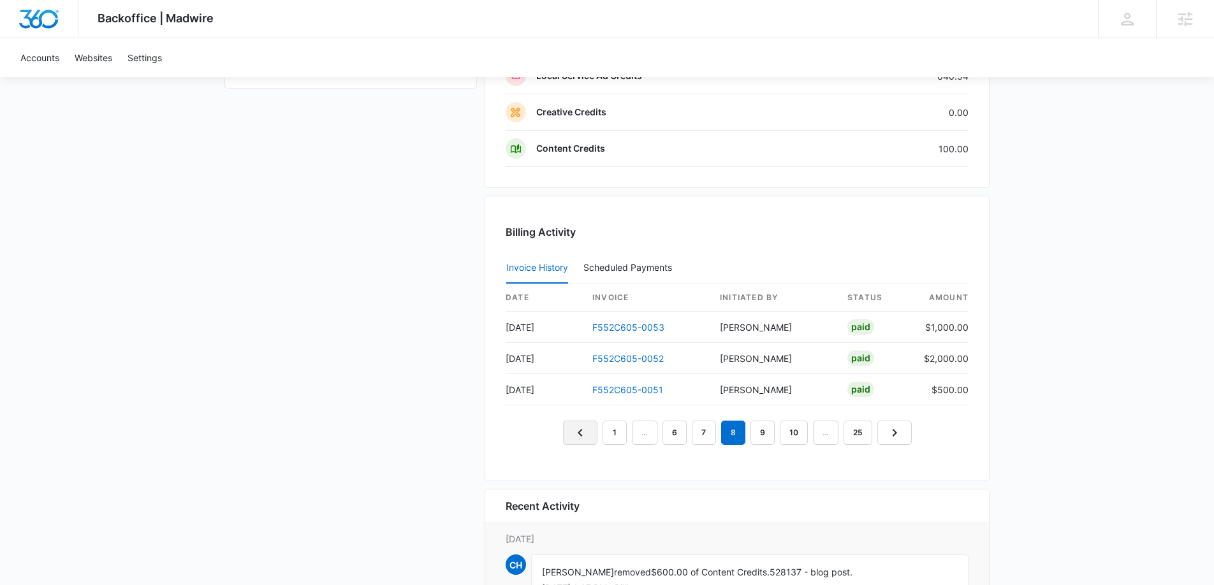
click at [570, 437] on link "Previous Page" at bounding box center [580, 433] width 34 height 24
click at [578, 433] on icon "Previous Page" at bounding box center [581, 432] width 15 height 15
click at [590, 432] on icon "Previous Page" at bounding box center [597, 432] width 15 height 15
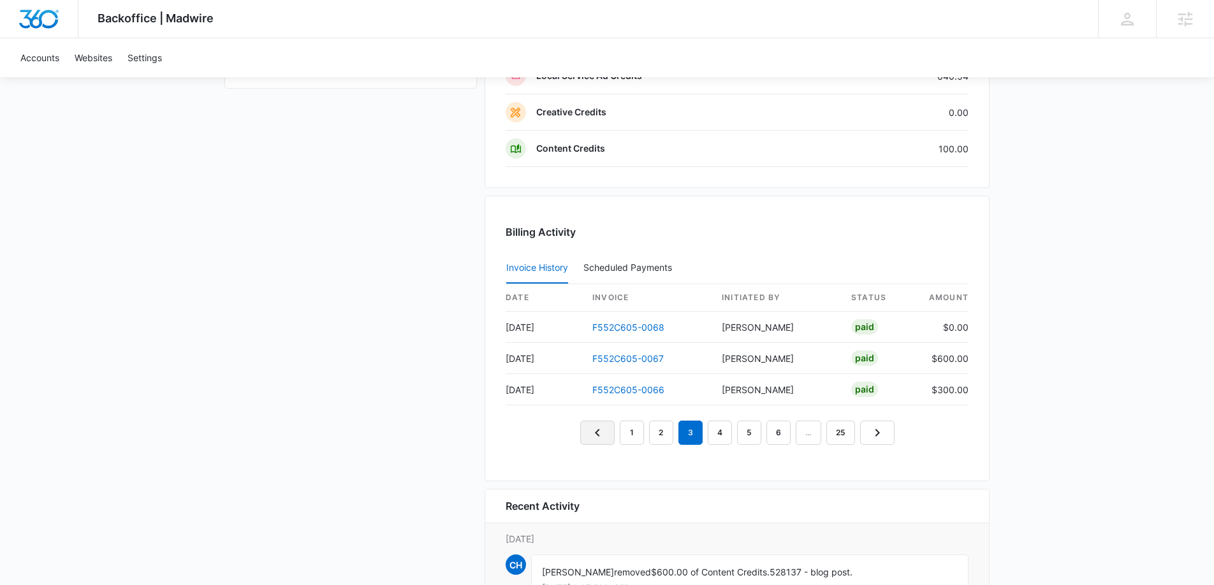
click at [599, 432] on icon "Previous Page" at bounding box center [597, 432] width 15 height 15
click at [598, 432] on icon "Previous Page" at bounding box center [597, 432] width 15 height 15
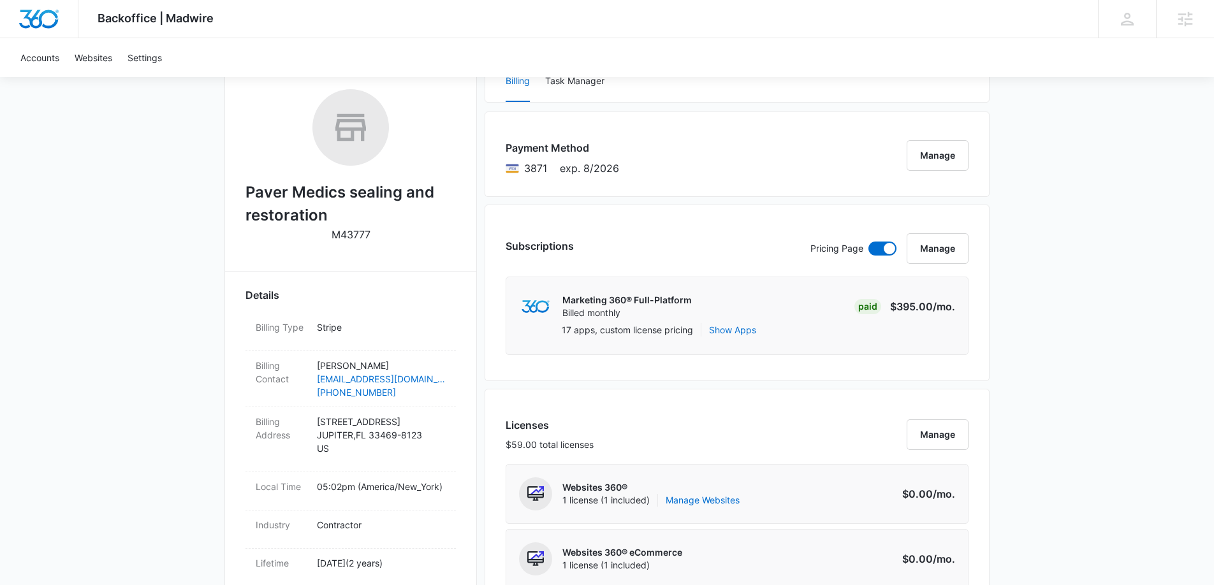
scroll to position [0, 0]
